Goal: Task Accomplishment & Management: Manage account settings

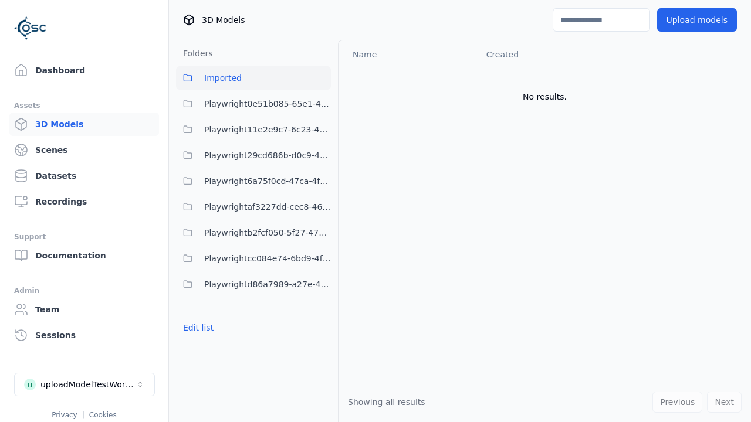
click at [197, 328] on button "Edit list" at bounding box center [198, 327] width 45 height 21
click at [207, 328] on link "Create folder" at bounding box center [210, 328] width 54 height 12
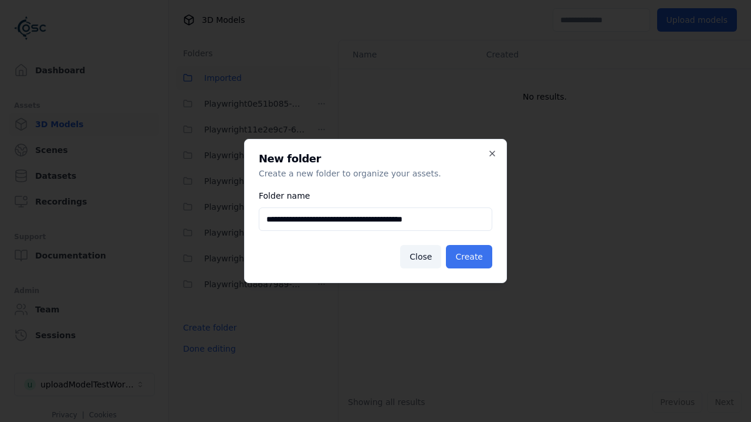
type input "**********"
click at [471, 257] on button "Create" at bounding box center [469, 256] width 46 height 23
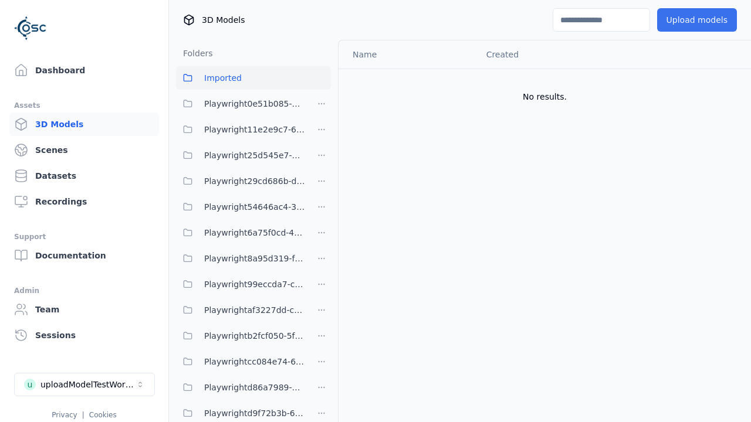
click at [241, 207] on span "Playwright54646ac4-3a57-4777-8e27-fe2643ff521d" at bounding box center [254, 207] width 101 height 14
click at [699, 20] on button "Upload models" at bounding box center [697, 19] width 80 height 23
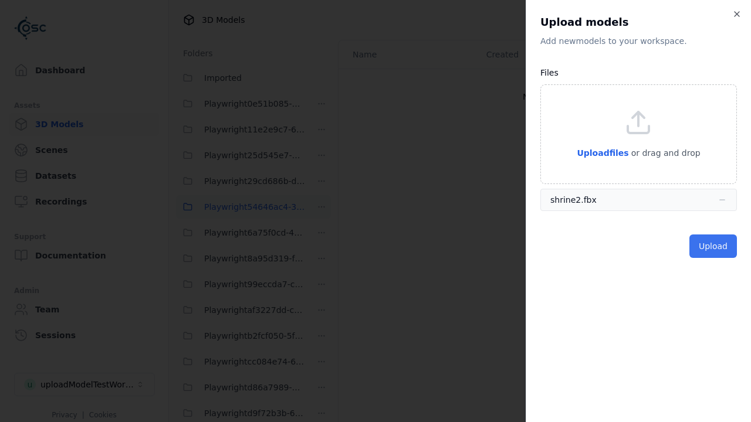
click at [714, 246] on button "Upload" at bounding box center [713, 246] width 48 height 23
